Goal: Information Seeking & Learning: Check status

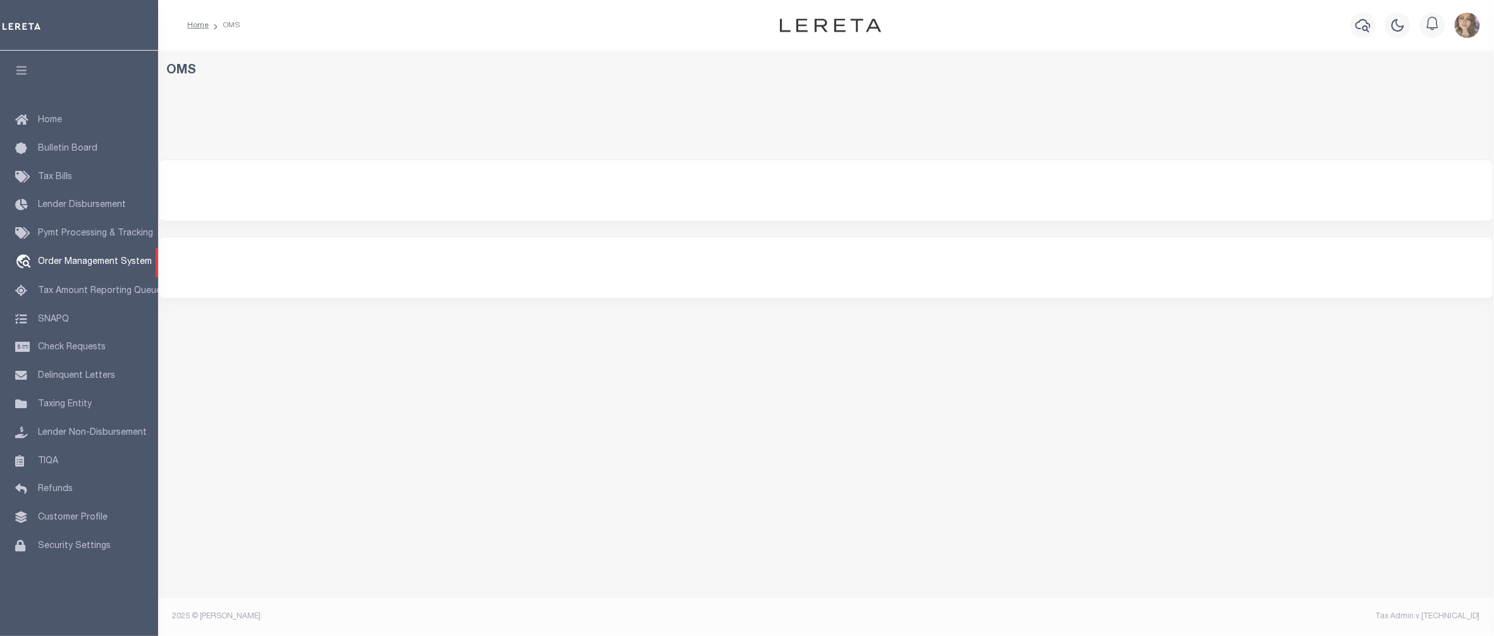
select select "200"
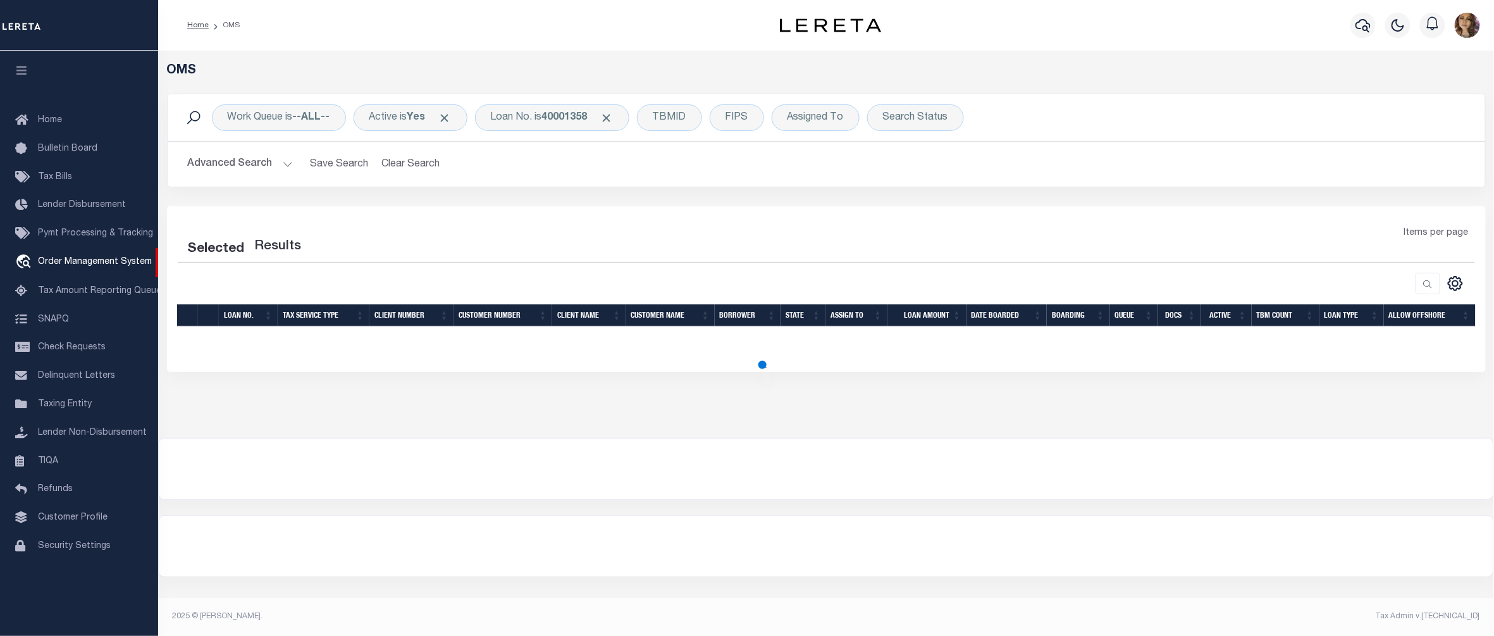
select select "200"
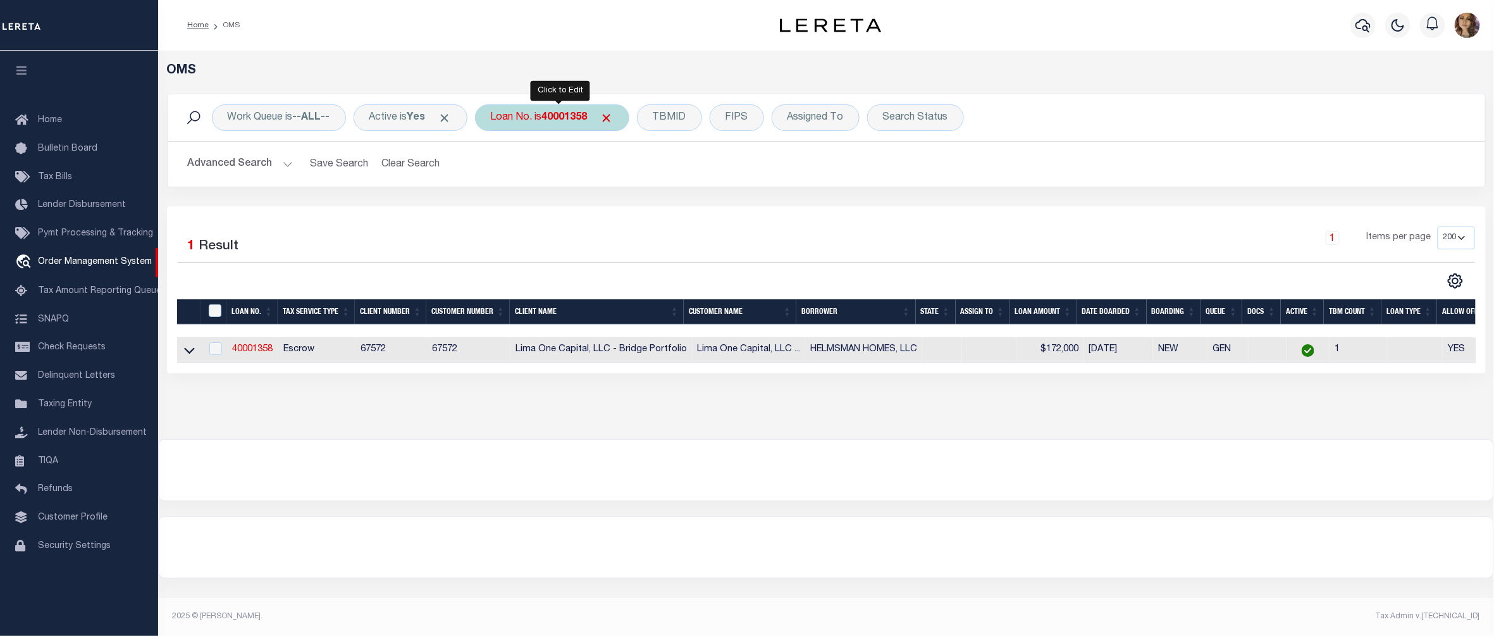
click at [545, 119] on div "Loan No. is 40001358" at bounding box center [552, 117] width 154 height 27
type input "10020304"
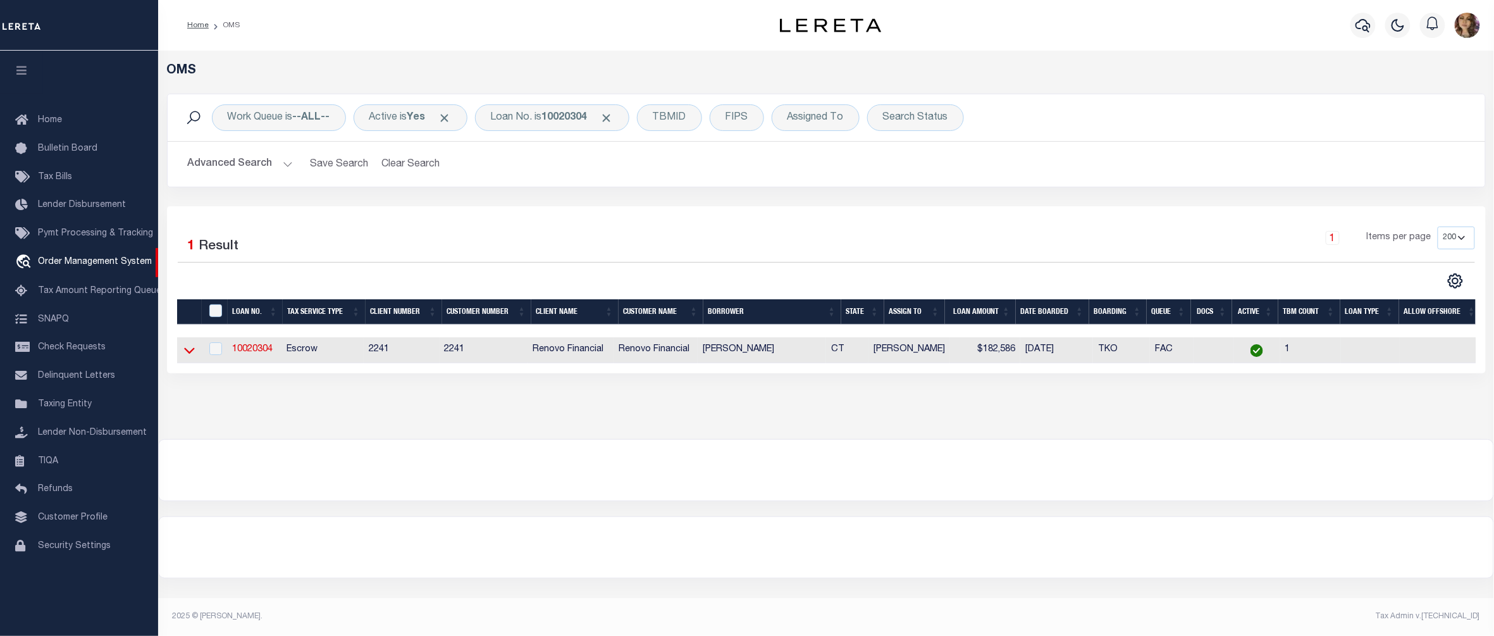
click at [186, 353] on icon at bounding box center [189, 351] width 11 height 6
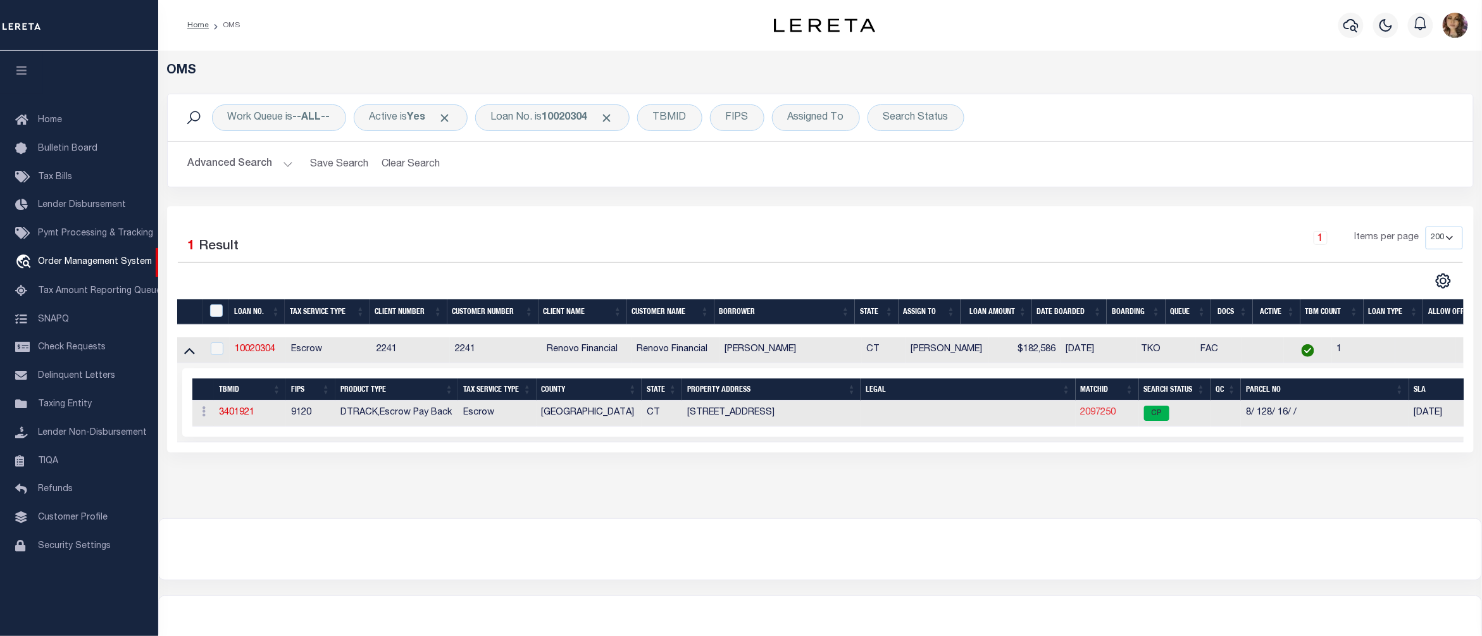
click at [1101, 414] on link "2097250" at bounding box center [1098, 412] width 35 height 9
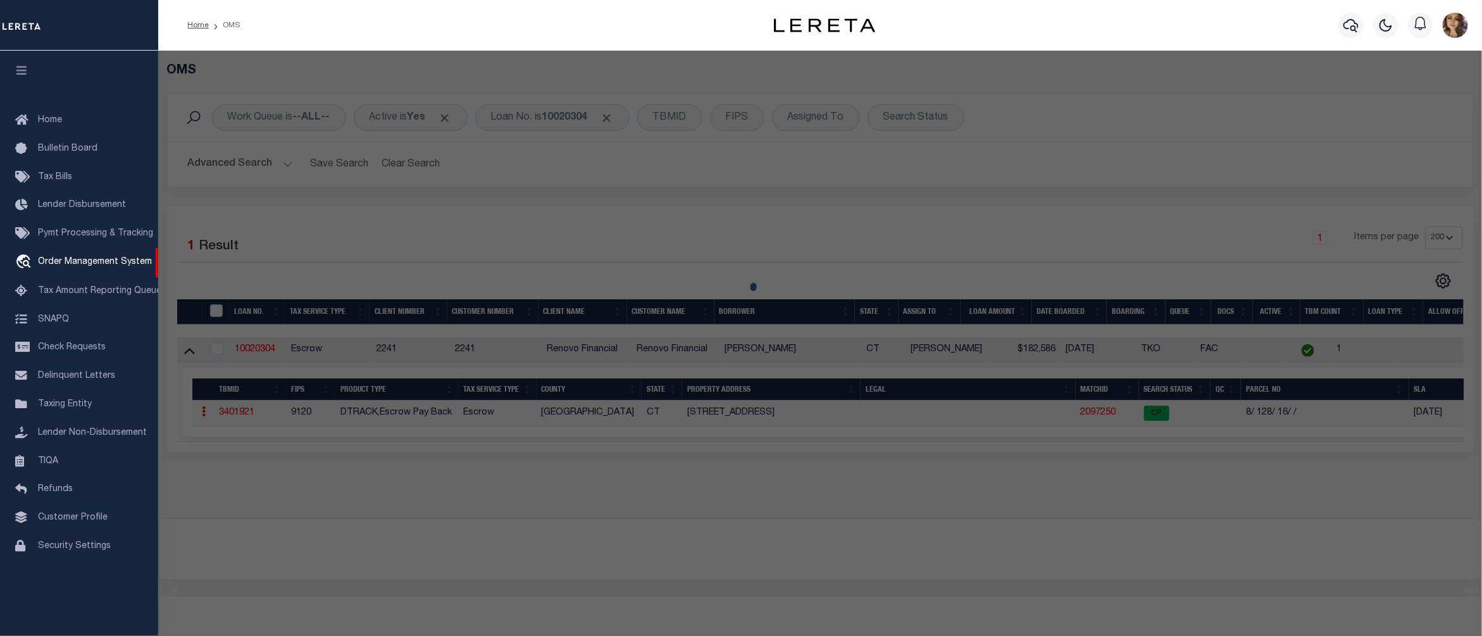
checkbox input "false"
select select "CP"
type input "AUGUSTYNIAK,GRZEGORZ"
select select "AGF"
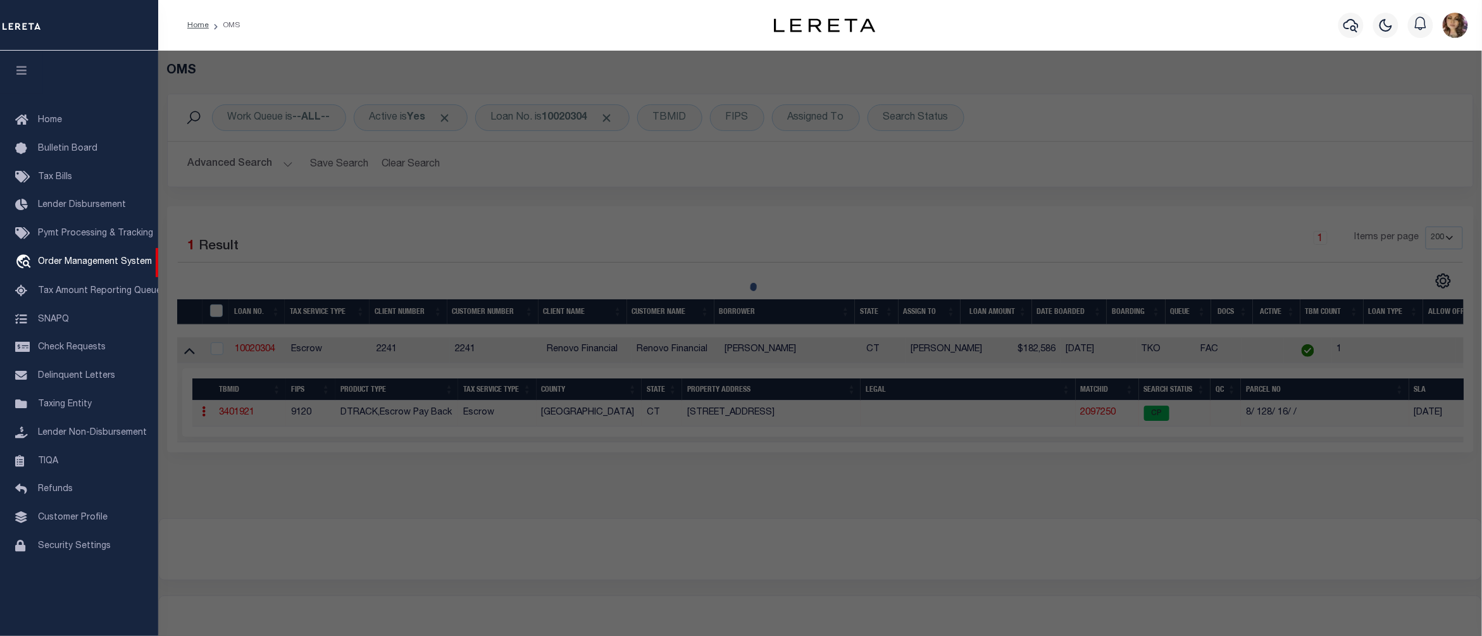
select select "ADD"
type input "411-413 DAVIDSON ST"
checkbox input "false"
type input "BRIDGEPORT CT 06605"
type textarea "LOT:16 BLK:128 CITY/MUNI/TWP:BRIDGEPORT"
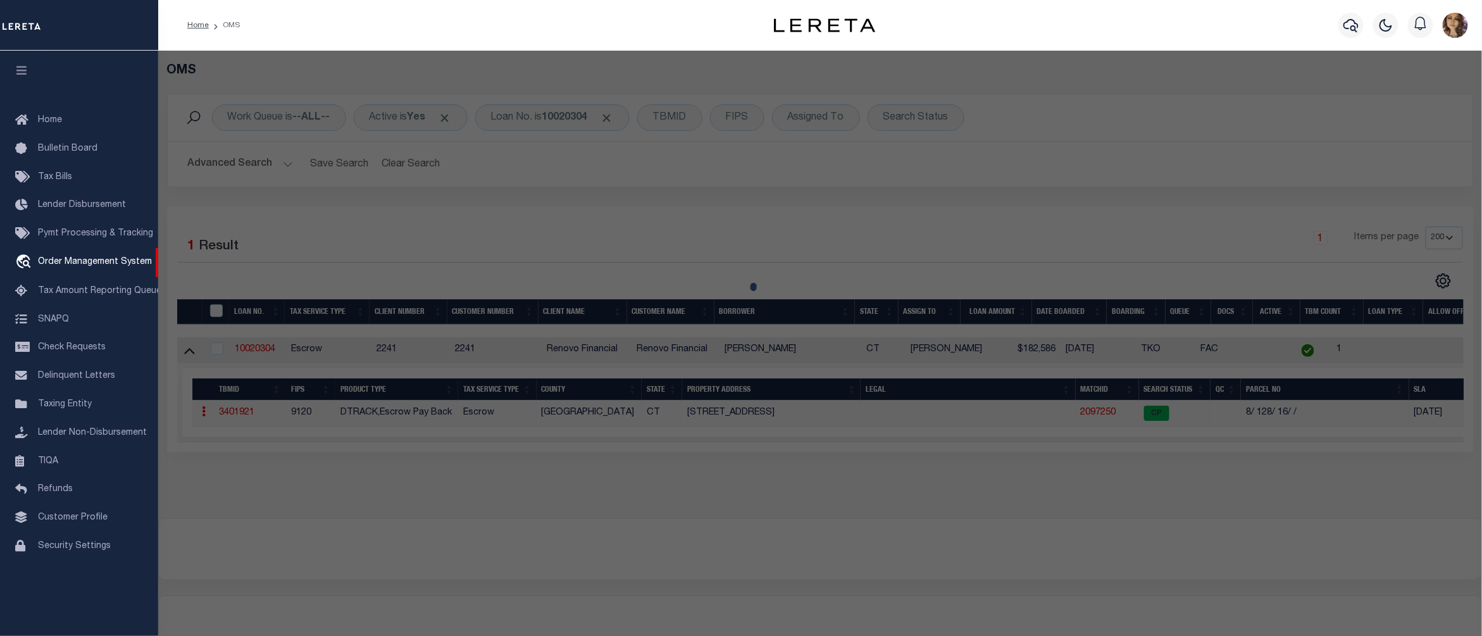
type textarea "@Lisa: Agency below is inactive (far right flag on Tax Account tab), so we're o…"
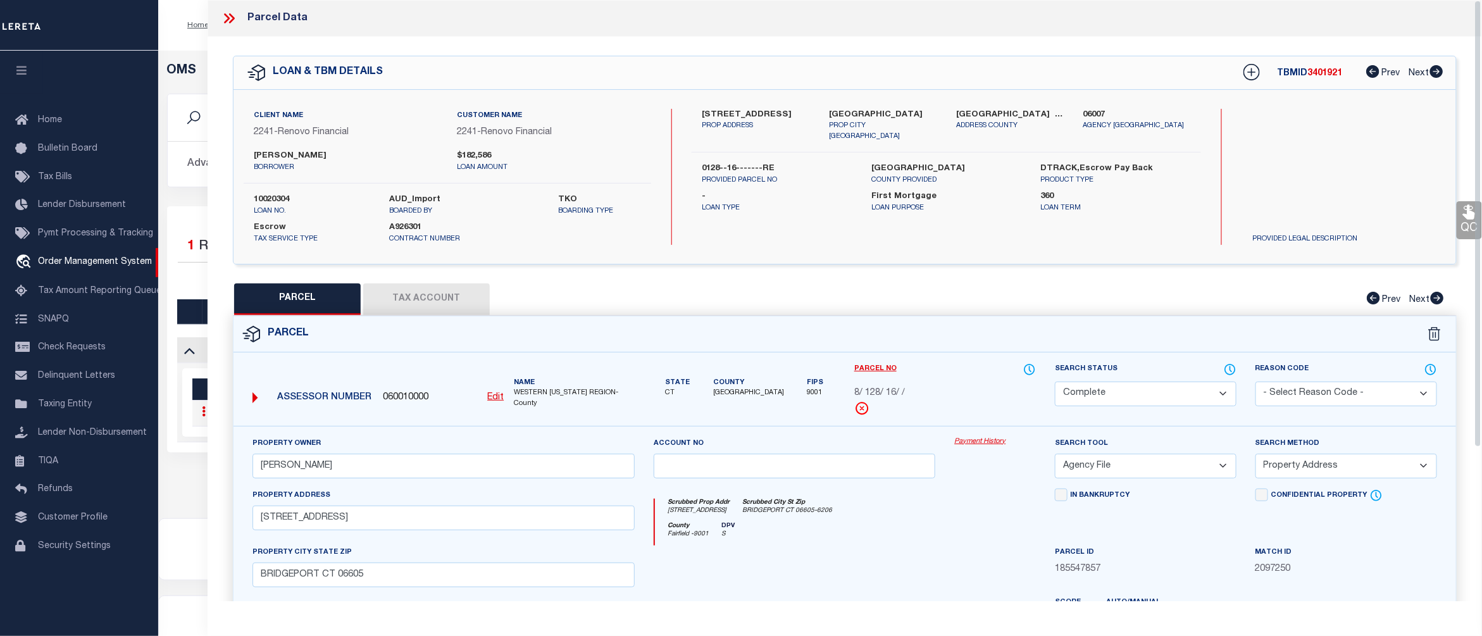
click at [970, 445] on link "Payment History" at bounding box center [995, 442] width 82 height 11
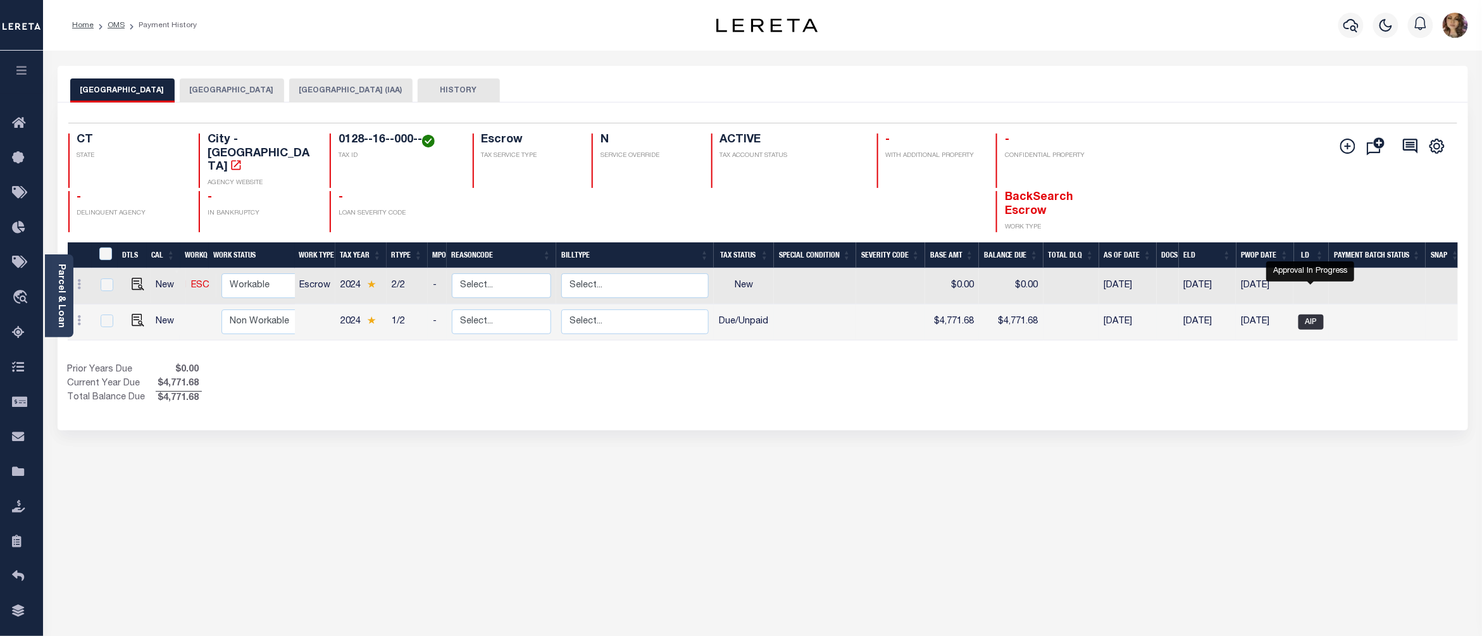
click at [1309, 314] on span "AIP" at bounding box center [1310, 321] width 25 height 15
checkbox input "true"
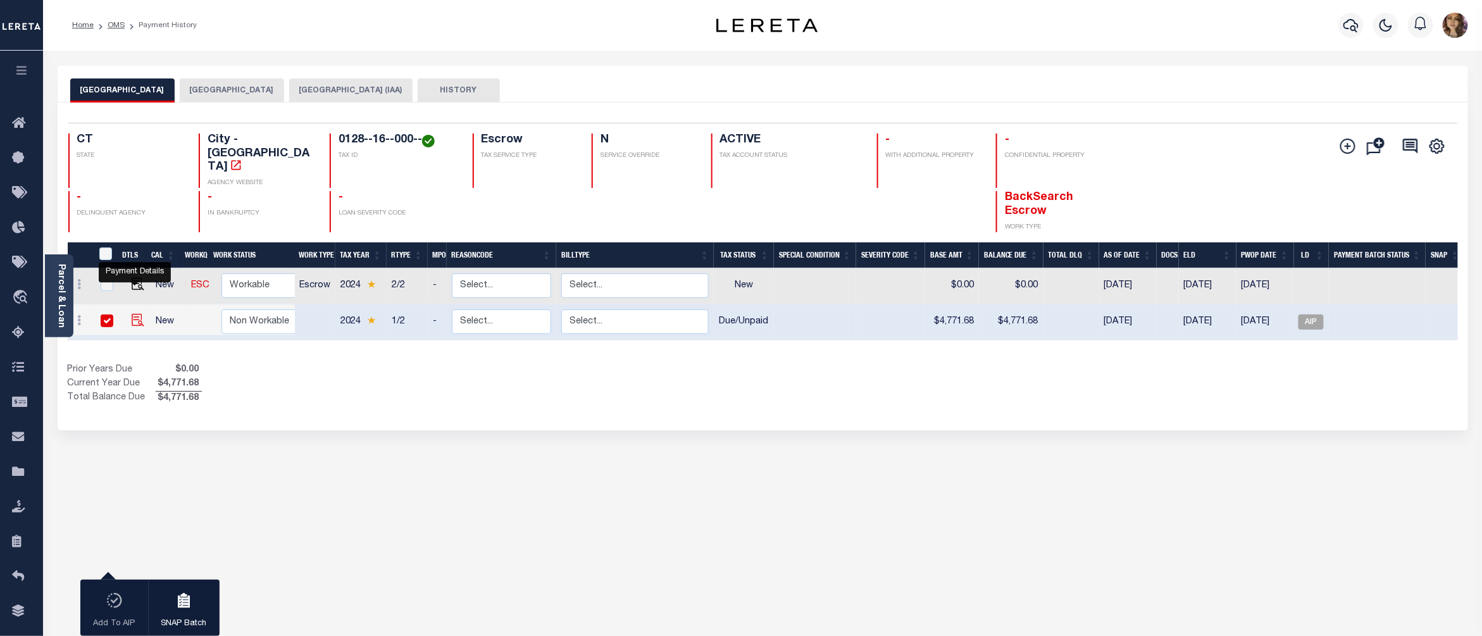
click at [133, 314] on img "" at bounding box center [138, 320] width 13 height 13
checkbox input "false"
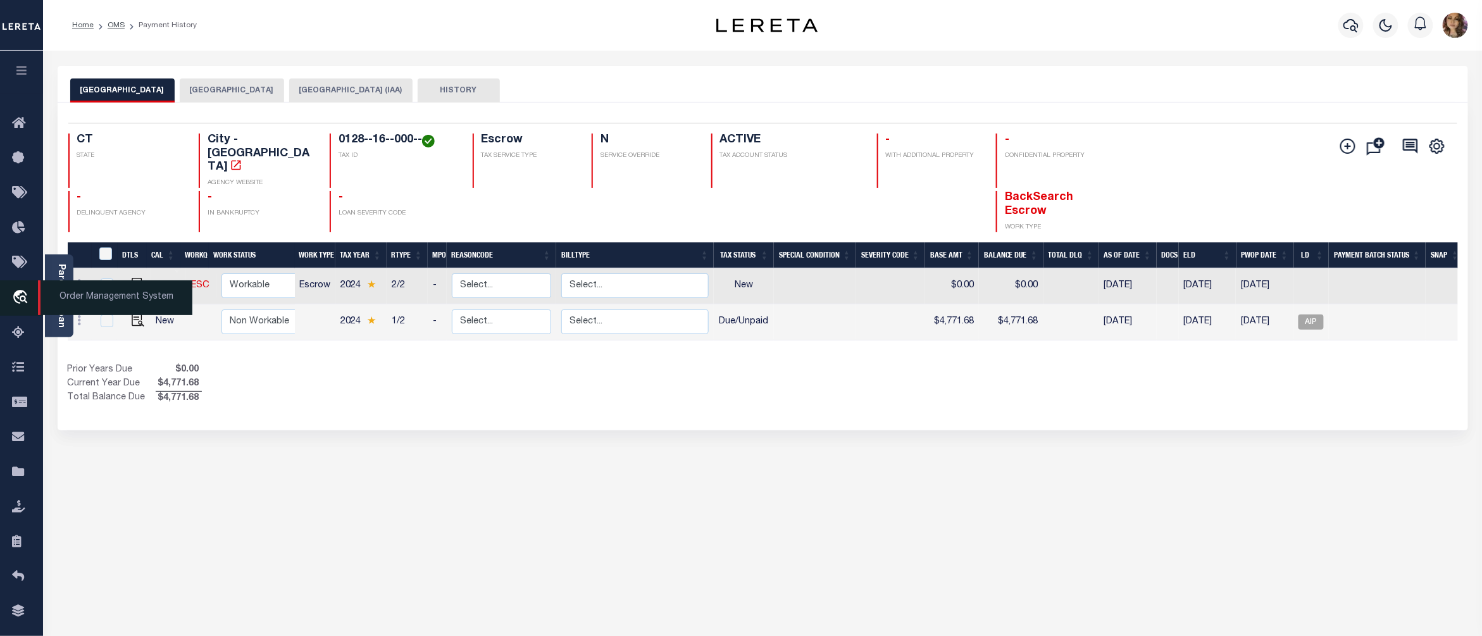
click at [94, 302] on span "Order Management System" at bounding box center [115, 297] width 154 height 35
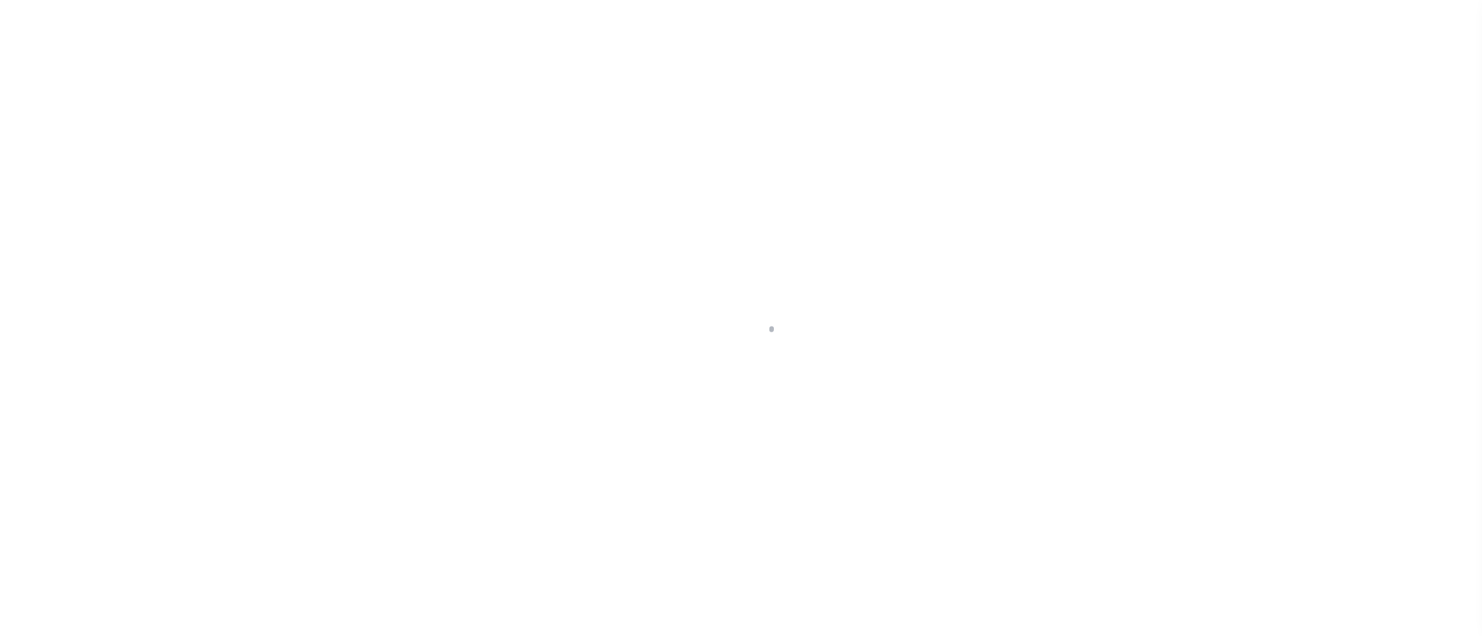
select select "DUE"
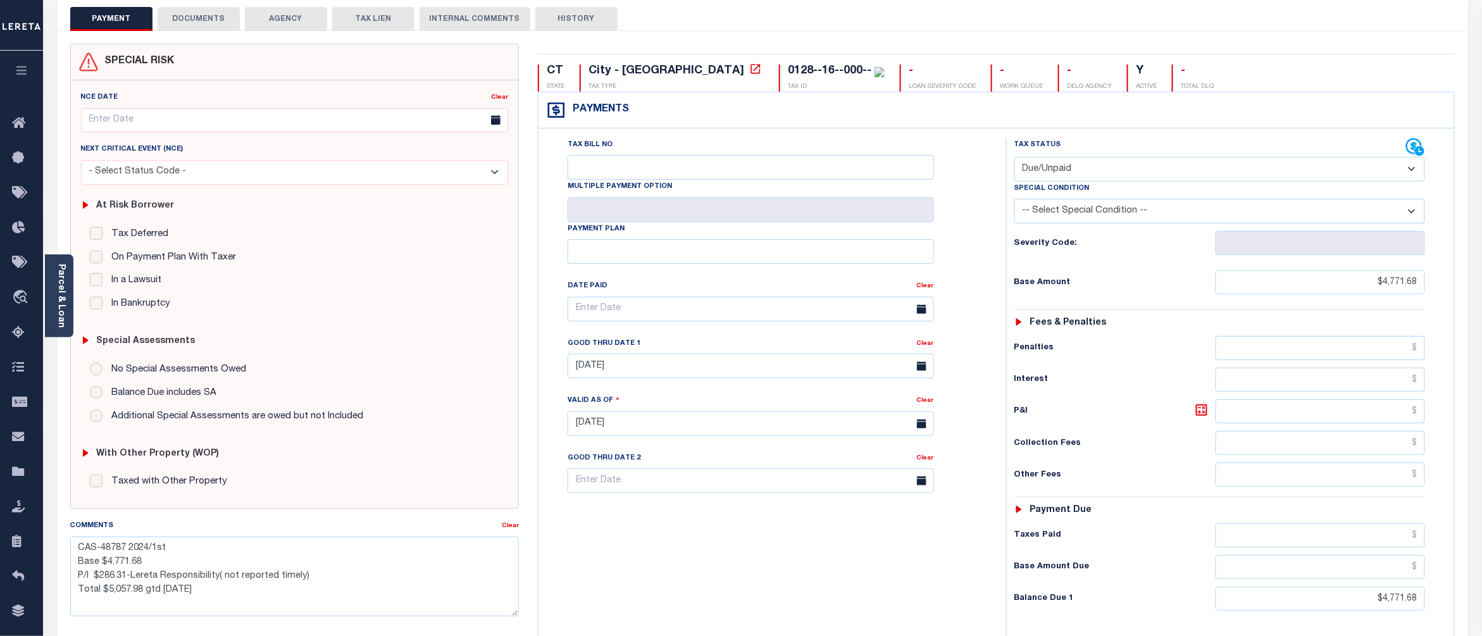
scroll to position [168, 0]
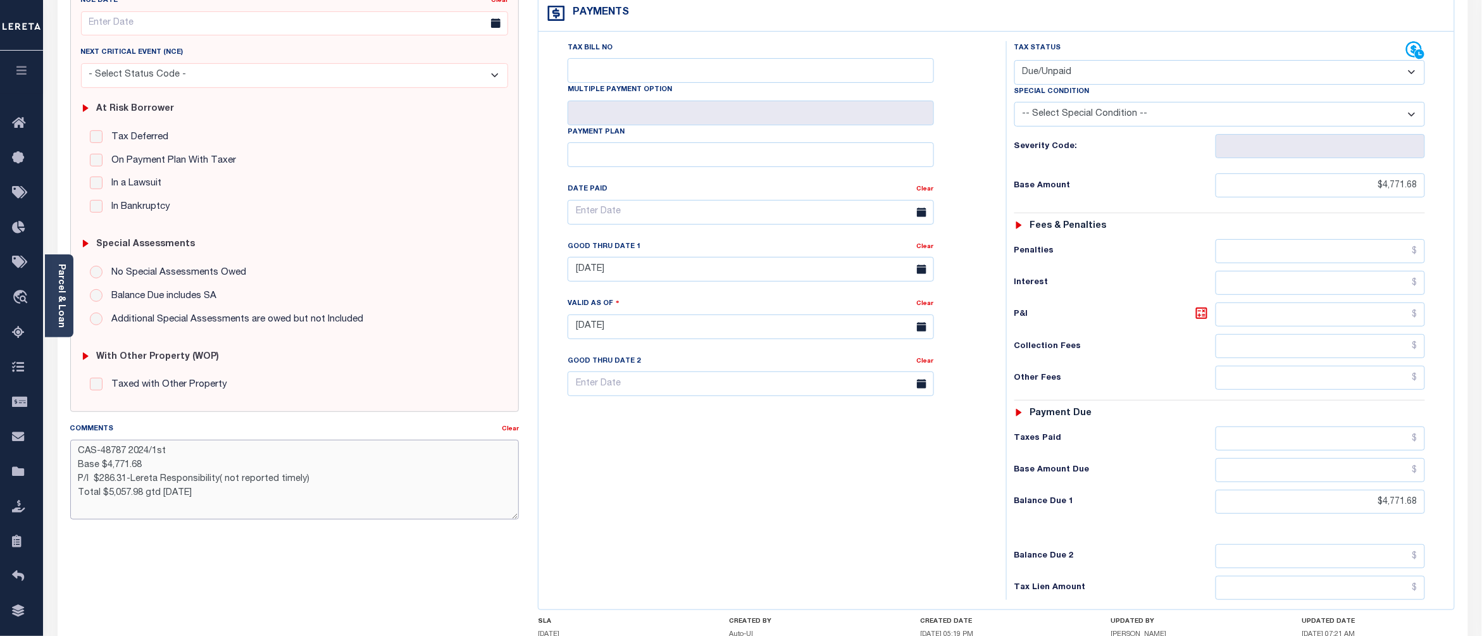
drag, startPoint x: 324, startPoint y: 487, endPoint x: 72, endPoint y: 476, distance: 252.0
click at [72, 476] on textarea "CAS-48787 2024/1st Base $4,771.68 P/I $286.31-Lereta Responsibility( not report…" at bounding box center [294, 480] width 449 height 80
click at [159, 520] on div "Comments Clear CAS-48787 2024/1st Base $4,771.68 P/I $286.31-Lereta Responsibil…" at bounding box center [295, 476] width 468 height 108
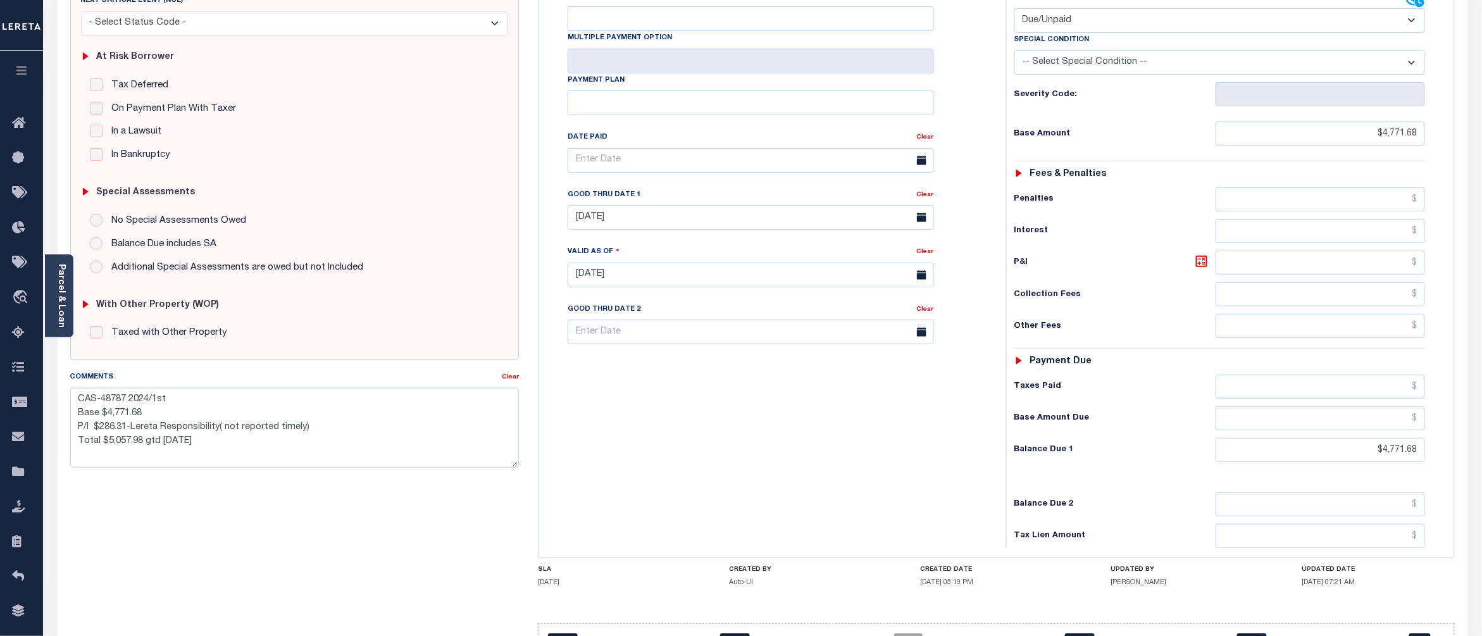
scroll to position [253, 0]
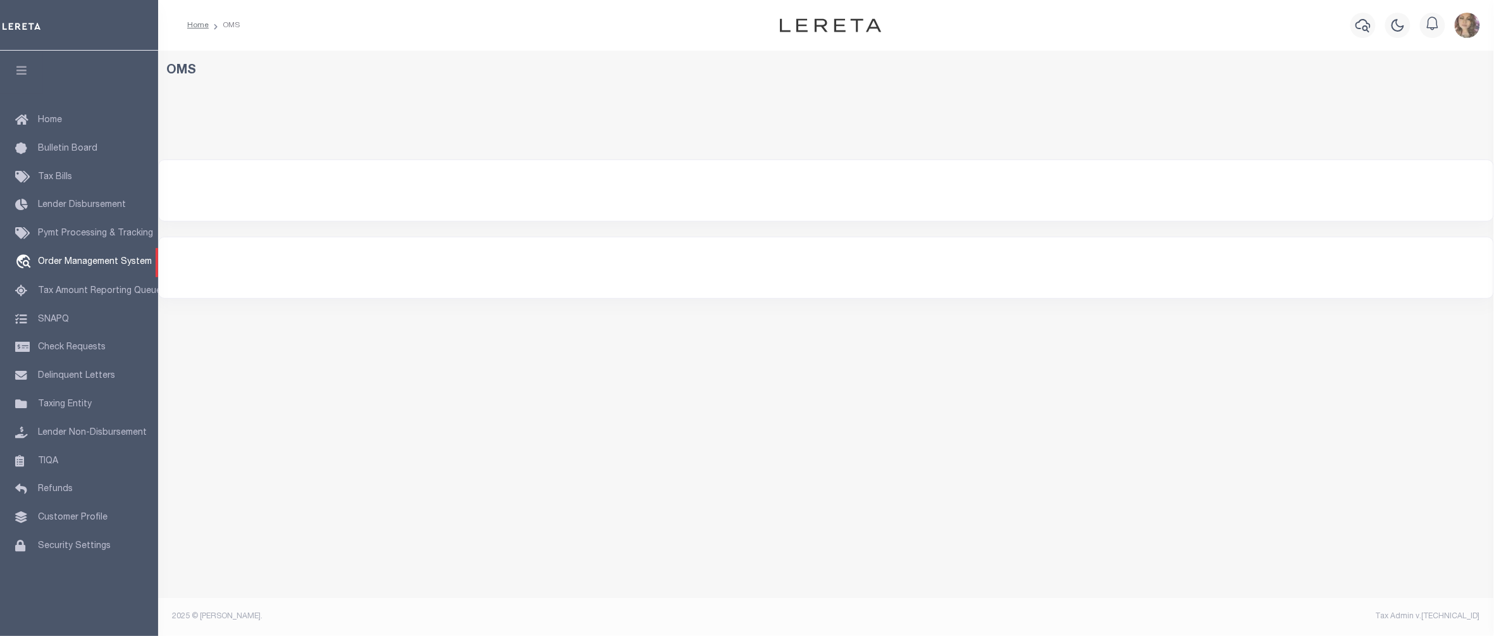
select select "200"
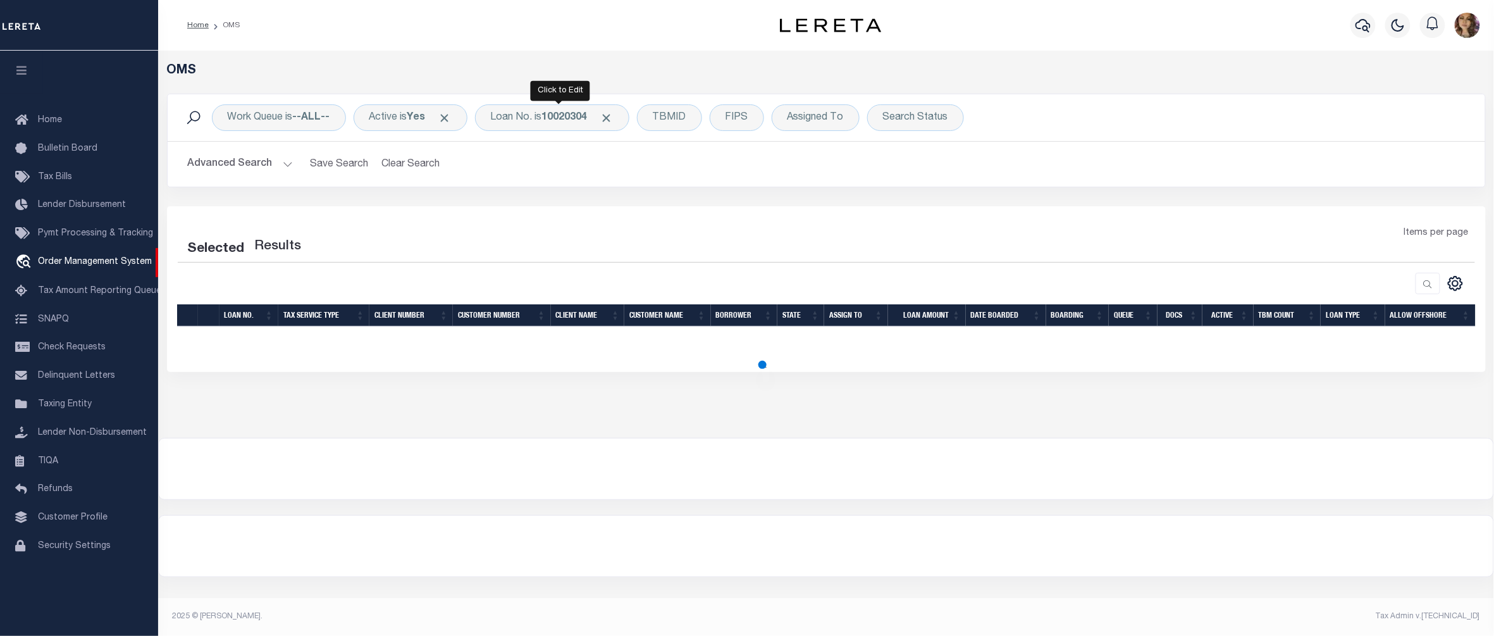
select select "200"
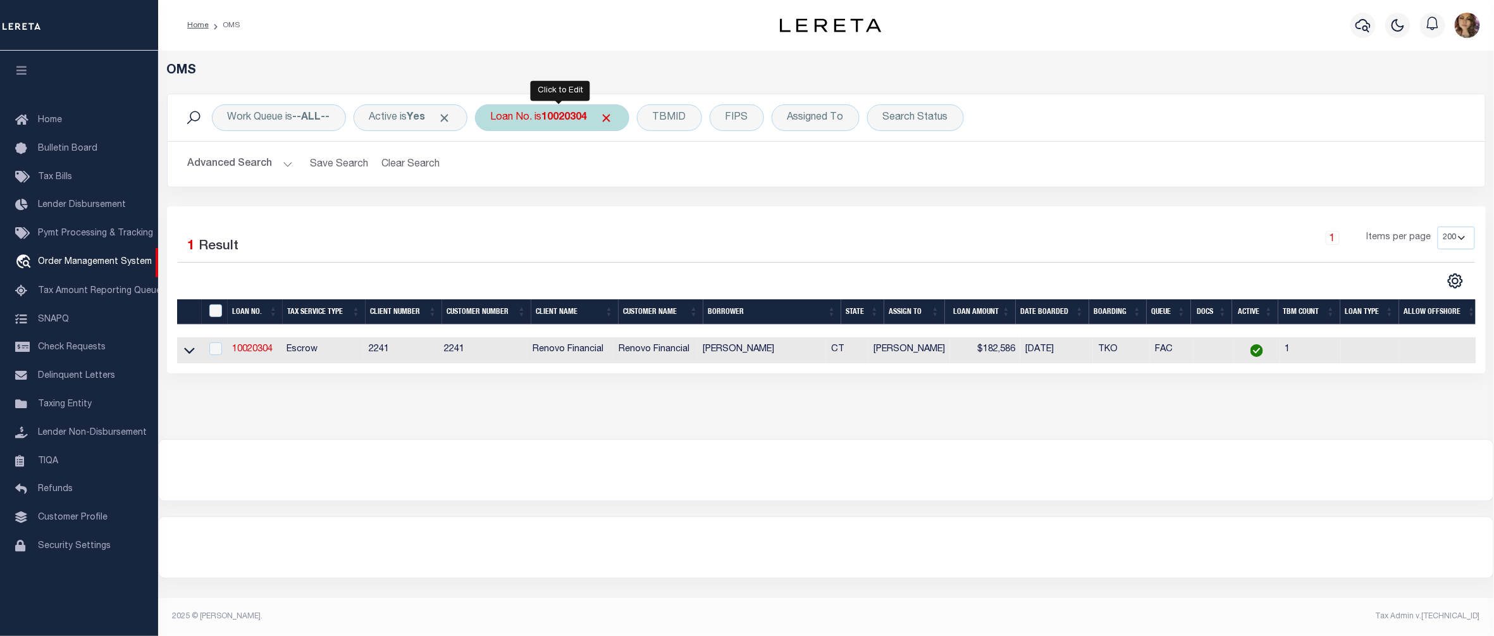
click at [543, 120] on div "Loan No. is 10020304" at bounding box center [552, 117] width 154 height 27
type input "175001453"
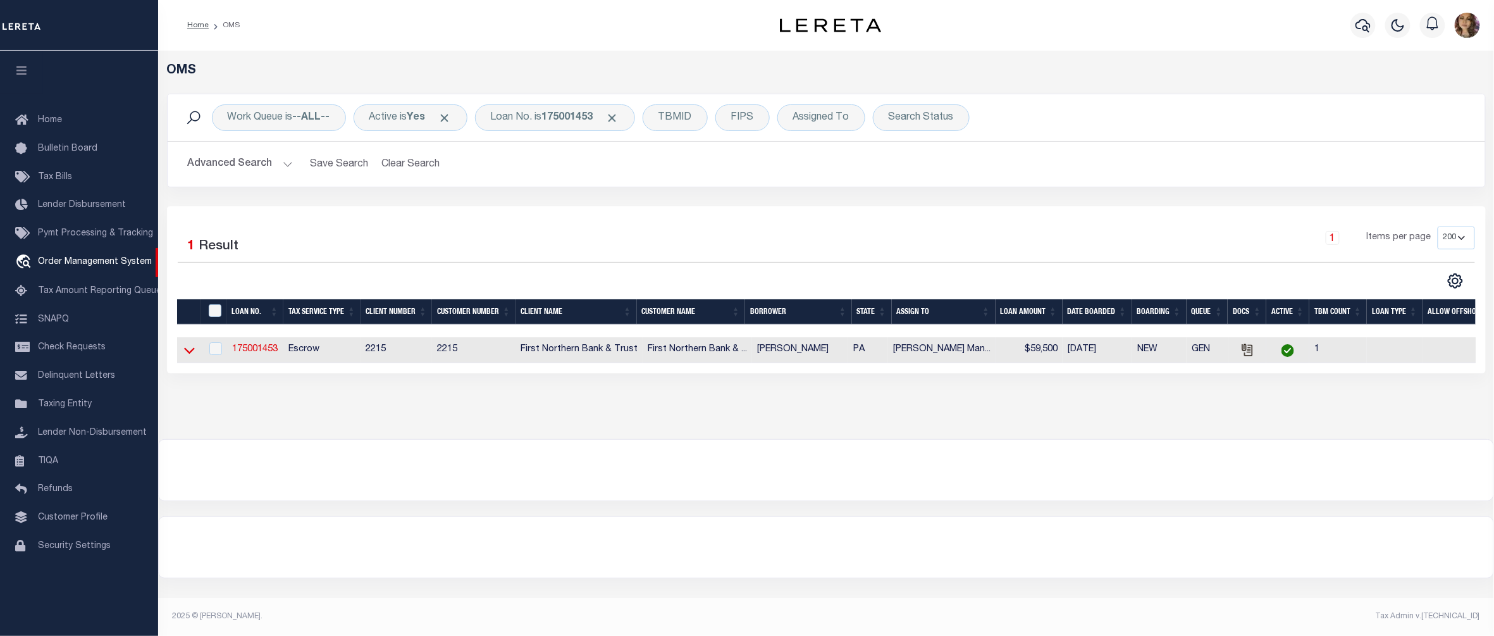
click at [191, 357] on icon at bounding box center [189, 350] width 11 height 13
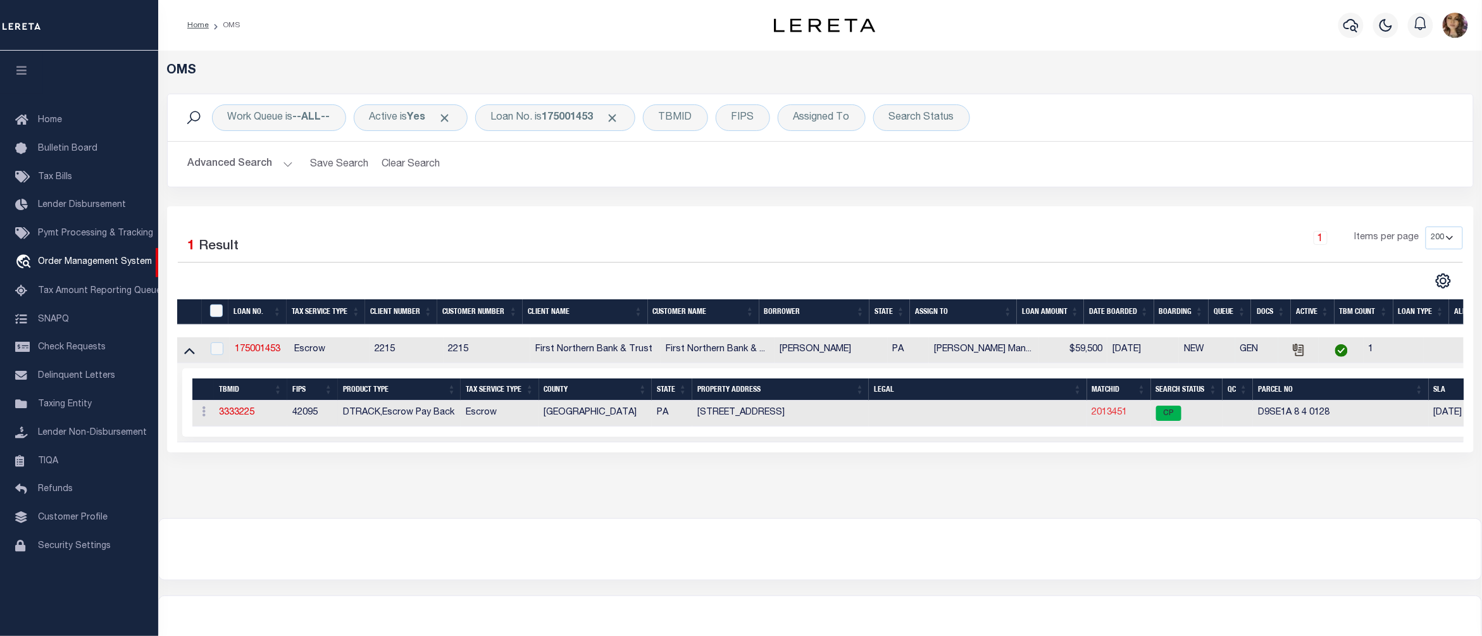
click at [1107, 414] on link "2013451" at bounding box center [1109, 412] width 35 height 9
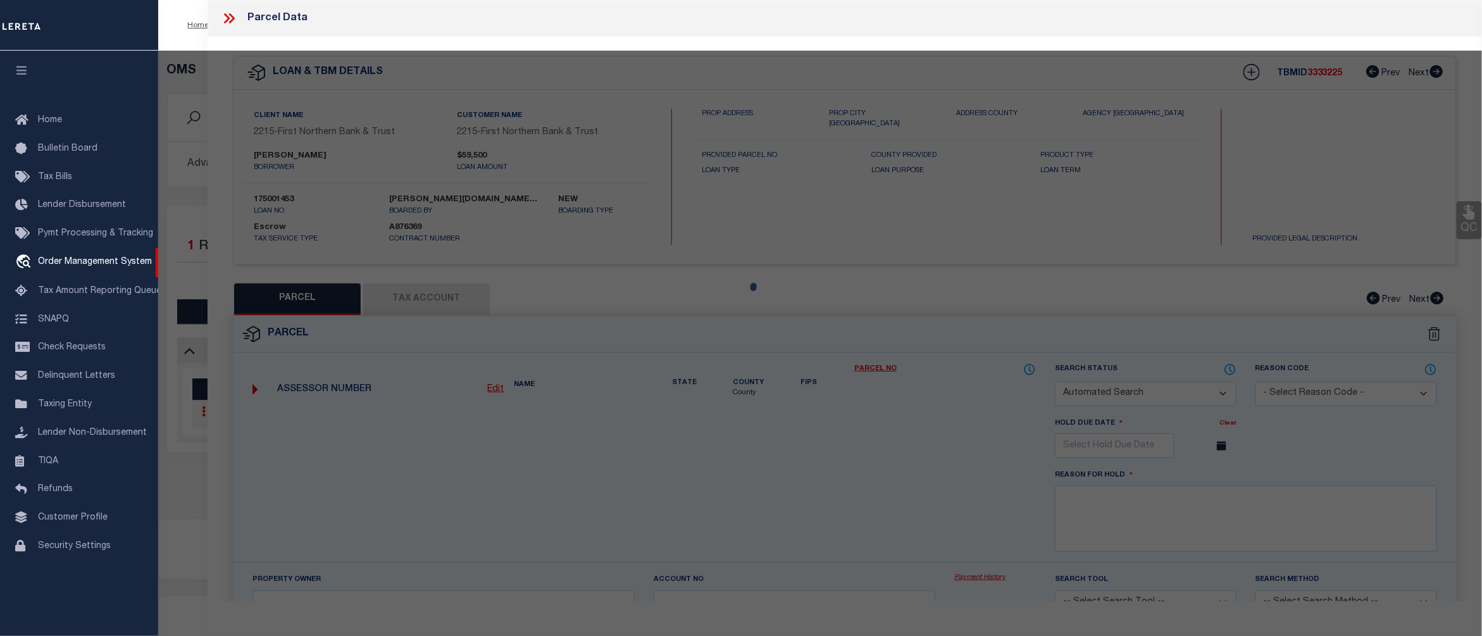
checkbox input "false"
select select "CP"
type input "FOX JUSTIN M & BOBBI A,"
select select "AGW"
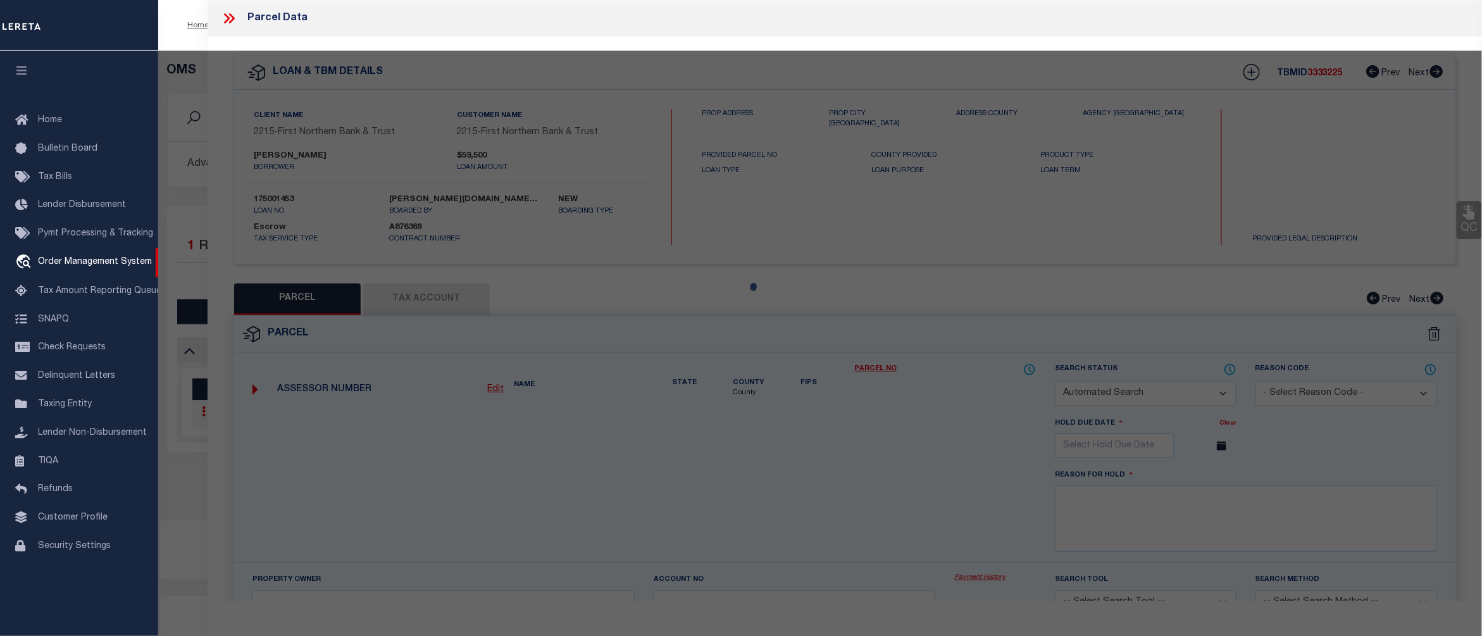
select select "ADD"
type input "719 SHAWNEE ST"
type input "ROSETO PA 18013"
type textarea "CAMA Acres .0833"
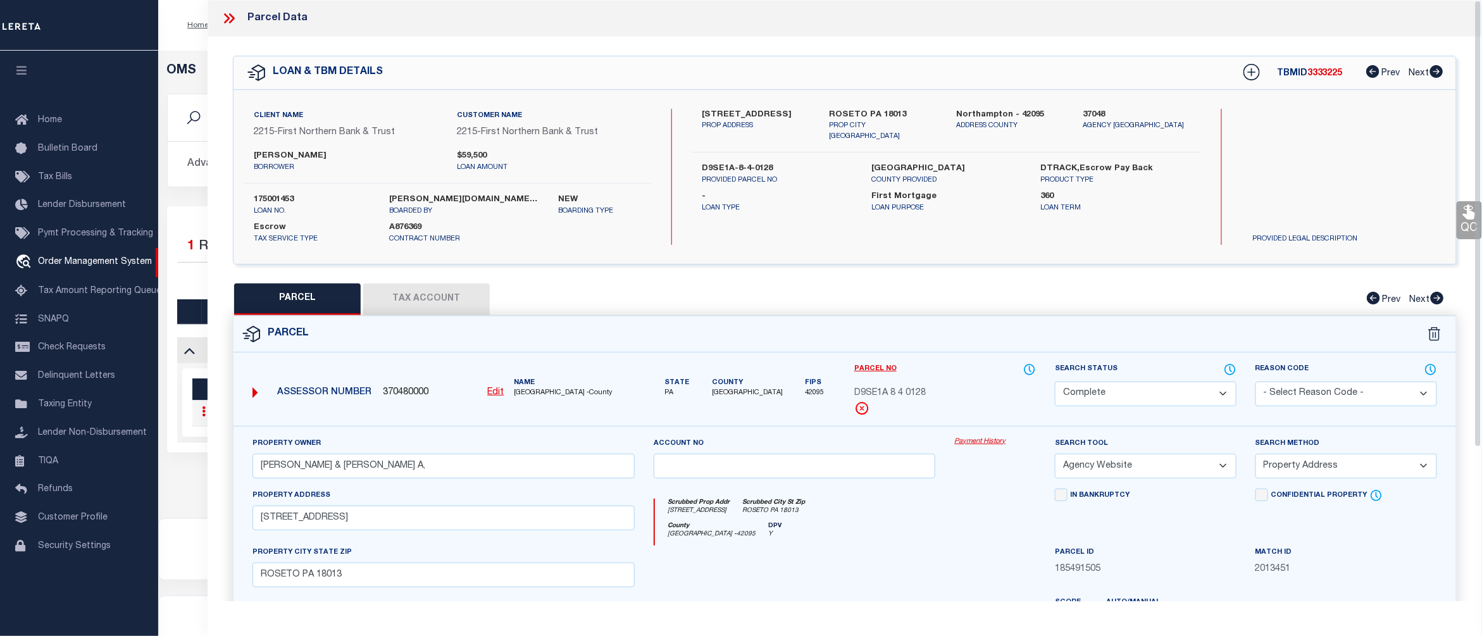
click at [988, 439] on link "Payment History" at bounding box center [995, 442] width 82 height 11
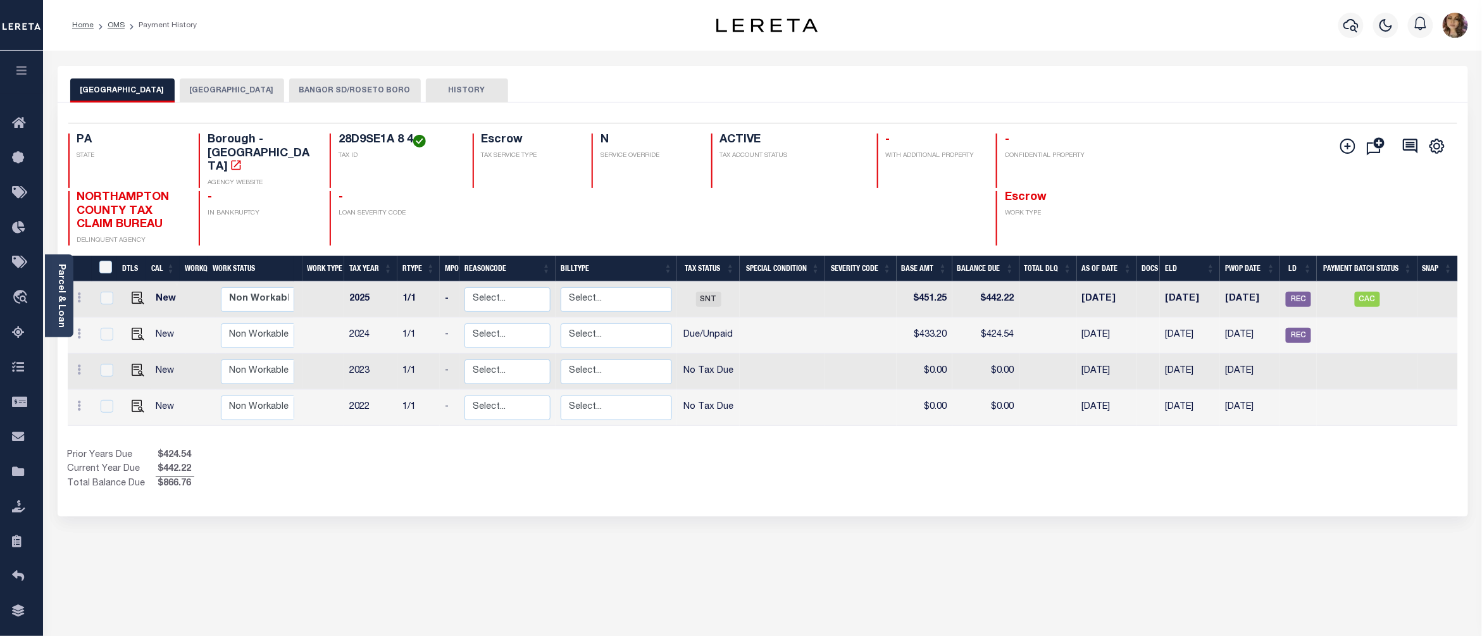
click at [381, 90] on button "BANGOR SD/ROSETO BORO" at bounding box center [355, 90] width 132 height 24
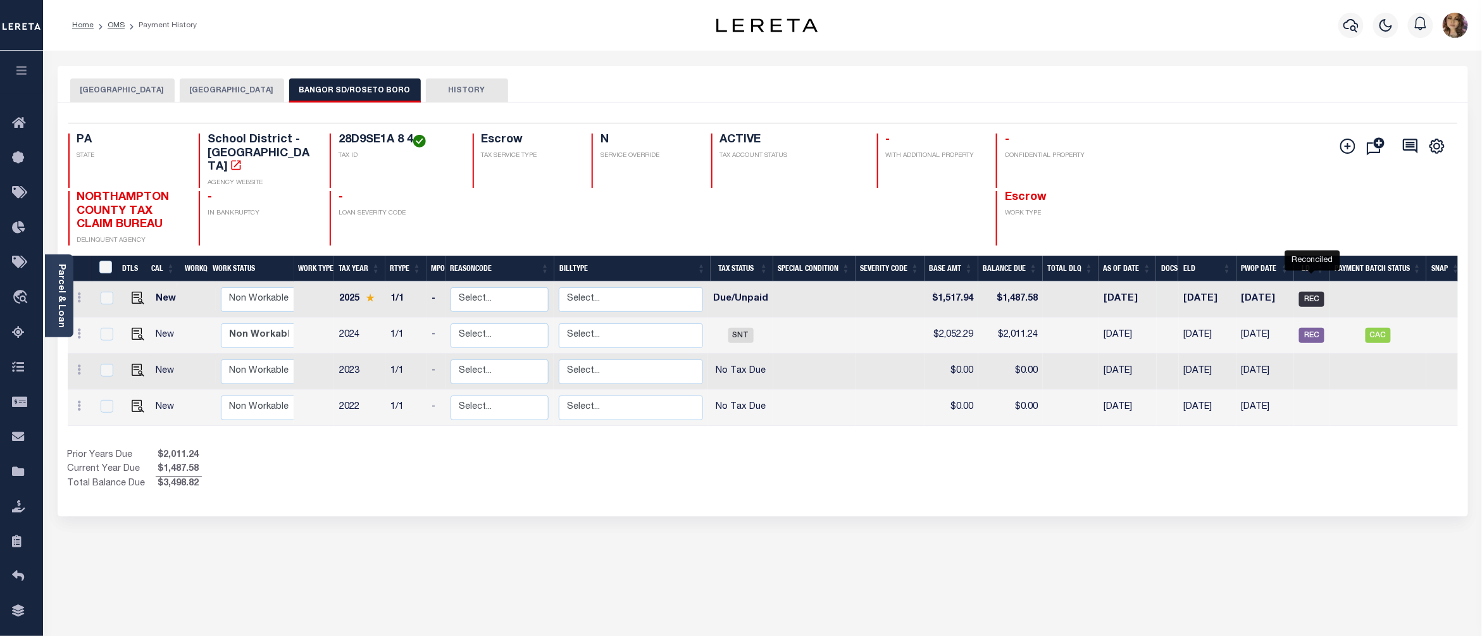
click at [1315, 292] on span "REC" at bounding box center [1311, 299] width 25 height 15
checkbox input "true"
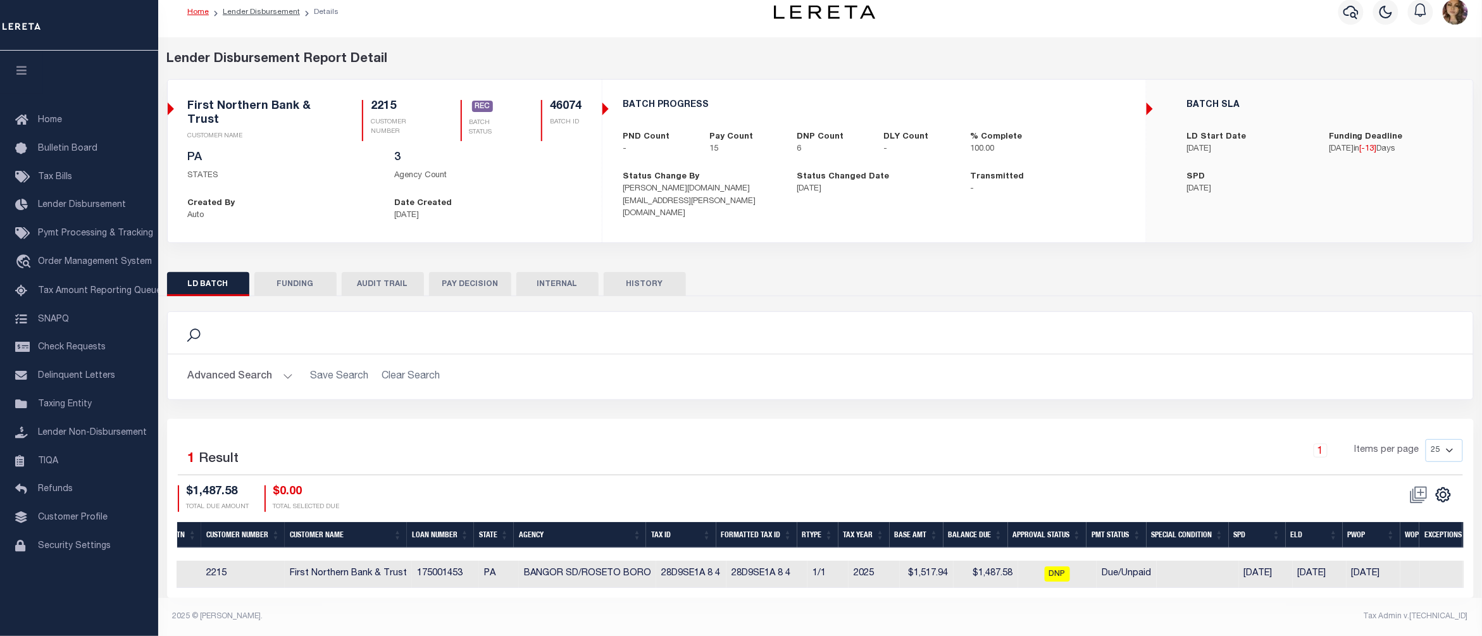
scroll to position [0, 190]
